Goal: Transaction & Acquisition: Subscribe to service/newsletter

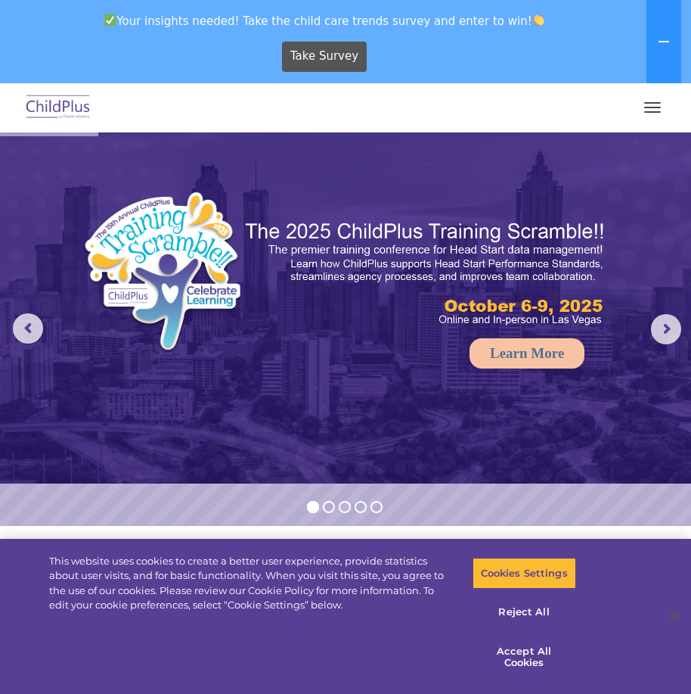
select select "MEDIUM"
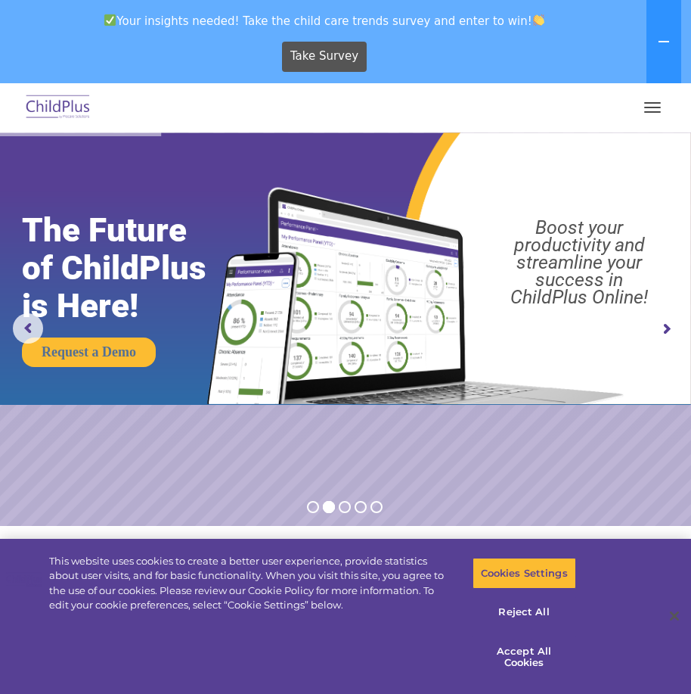
click at [508, 297] on rs-layer "Boost your productivity and streamline your success in ChildPlus Online!" at bounding box center [579, 262] width 204 height 87
click at [532, 651] on button "Accept All Cookies" at bounding box center [525, 656] width 104 height 43
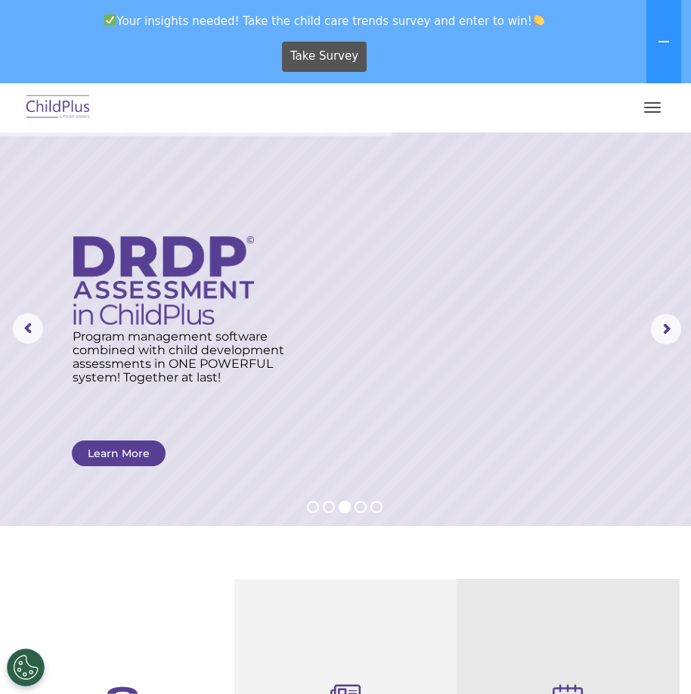
click at [259, 193] on rs-layer at bounding box center [345, 328] width 691 height 393
click at [681, 329] on rs-arrow at bounding box center [666, 329] width 30 height 30
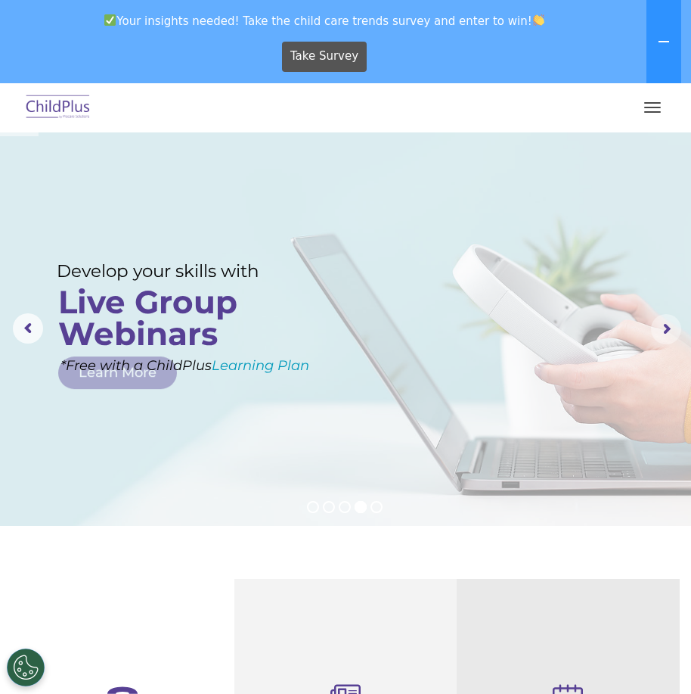
click at [663, 328] on rs-arrow at bounding box center [666, 329] width 30 height 30
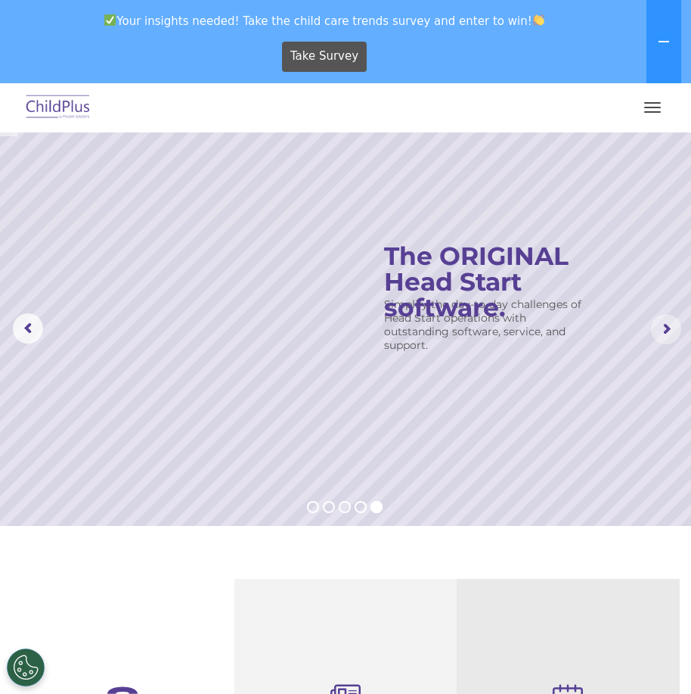
click at [666, 326] on rs-arrow at bounding box center [666, 329] width 30 height 30
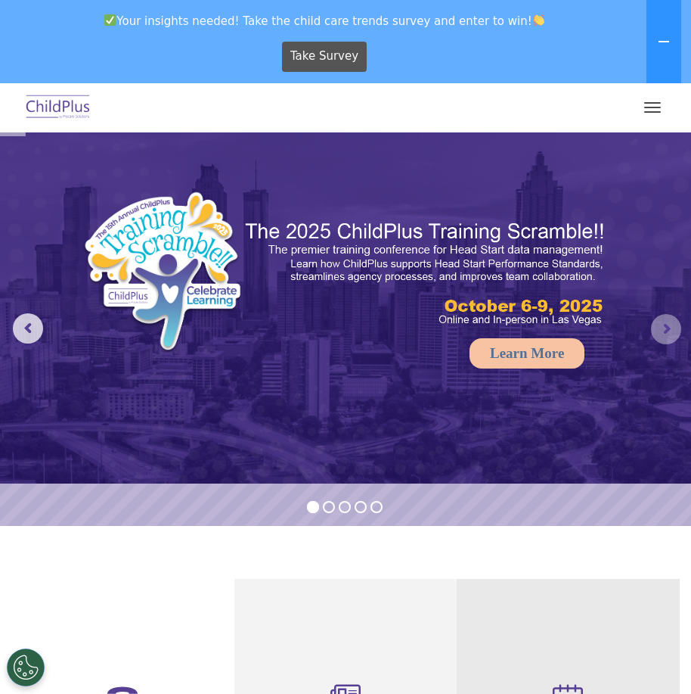
click at [666, 326] on rs-arrow at bounding box center [666, 329] width 30 height 30
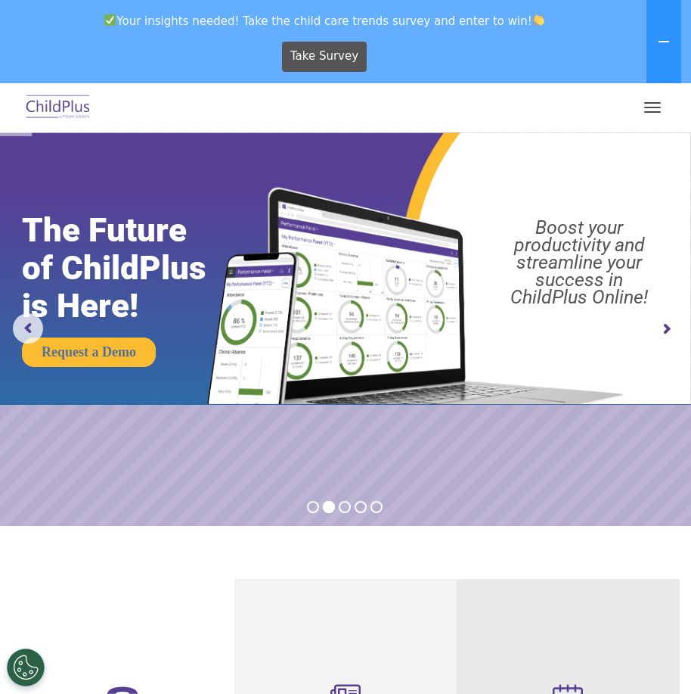
click at [666, 326] on rs-arrow at bounding box center [666, 329] width 30 height 30
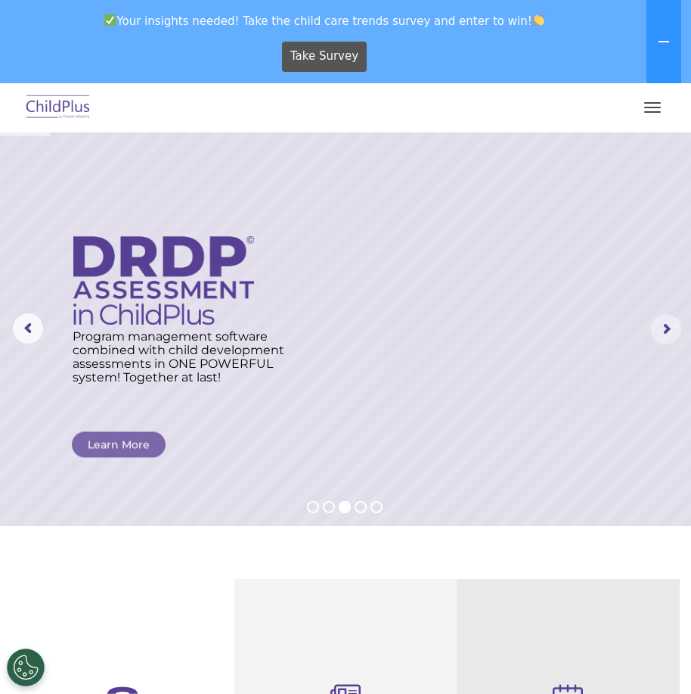
click at [666, 326] on rs-arrow at bounding box center [666, 329] width 30 height 30
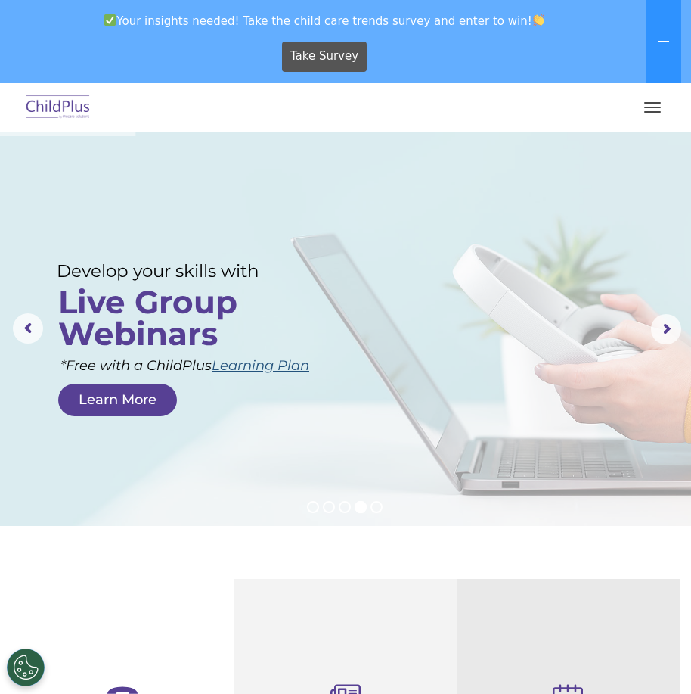
click at [262, 362] on link "Learning Plan" at bounding box center [261, 365] width 98 height 17
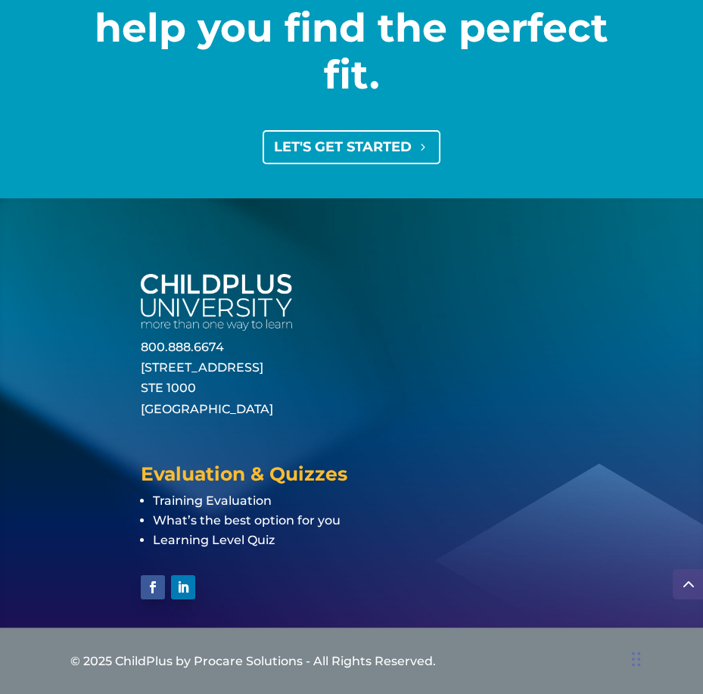
scroll to position [3492, 0]
click at [329, 138] on link "LET'S GET STARTED" at bounding box center [351, 147] width 178 height 34
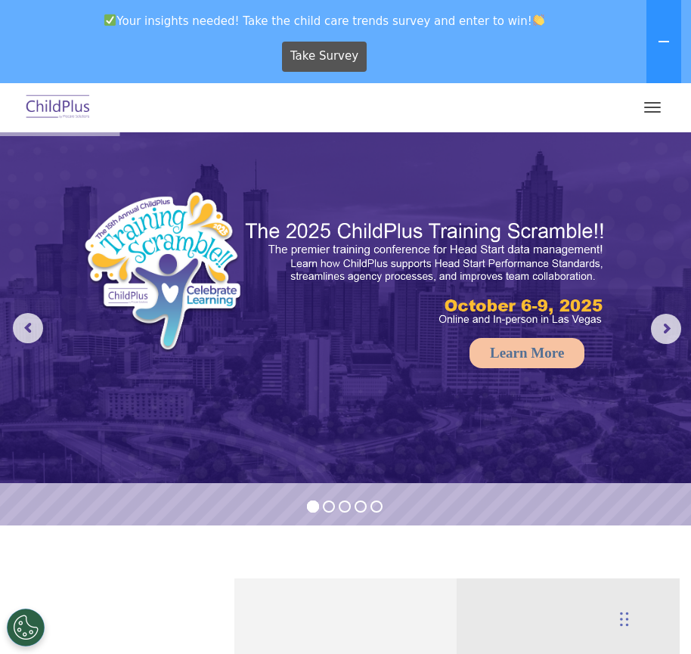
select select "MEDIUM"
